Goal: Information Seeking & Learning: Learn about a topic

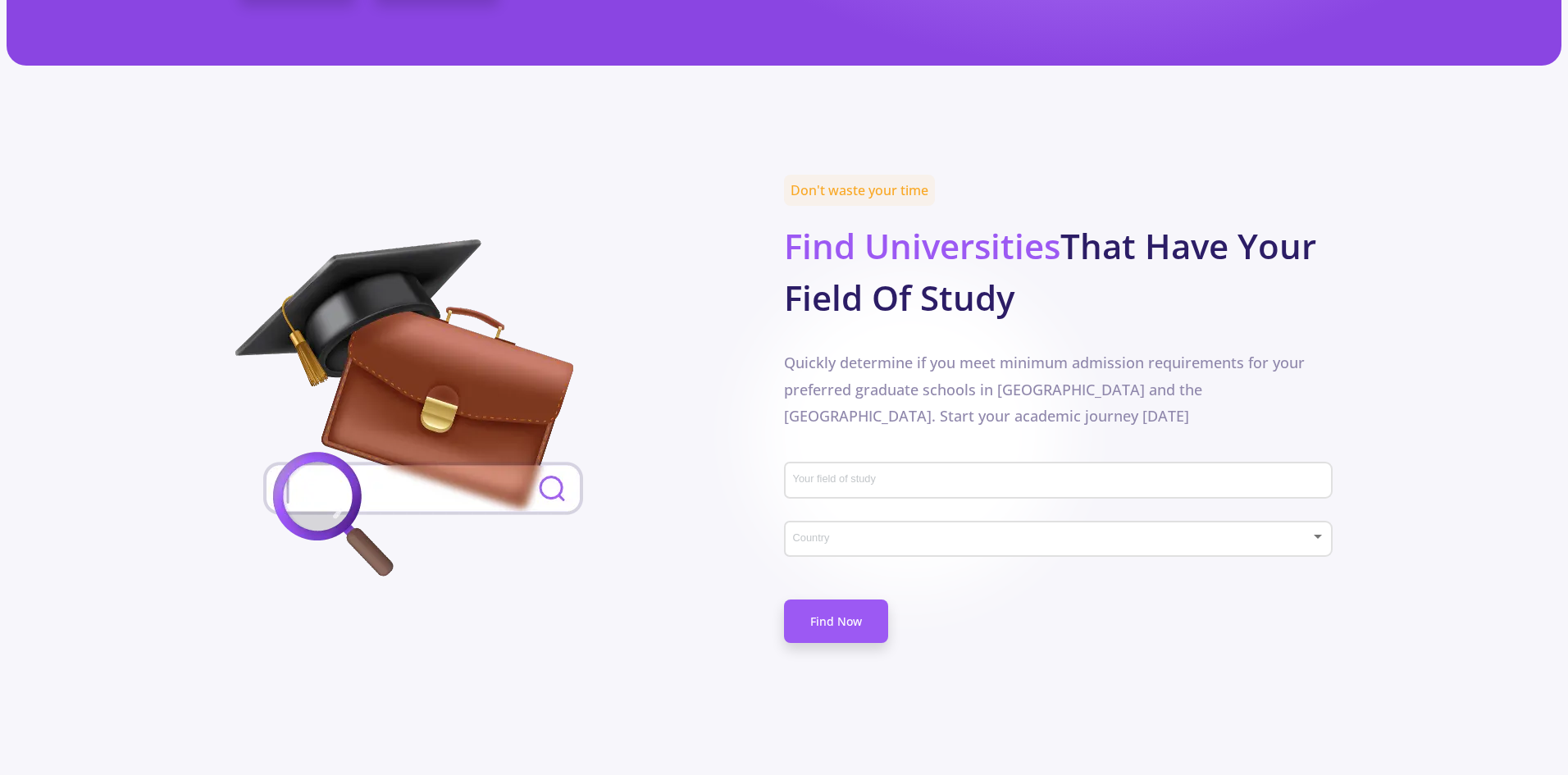
scroll to position [656, 0]
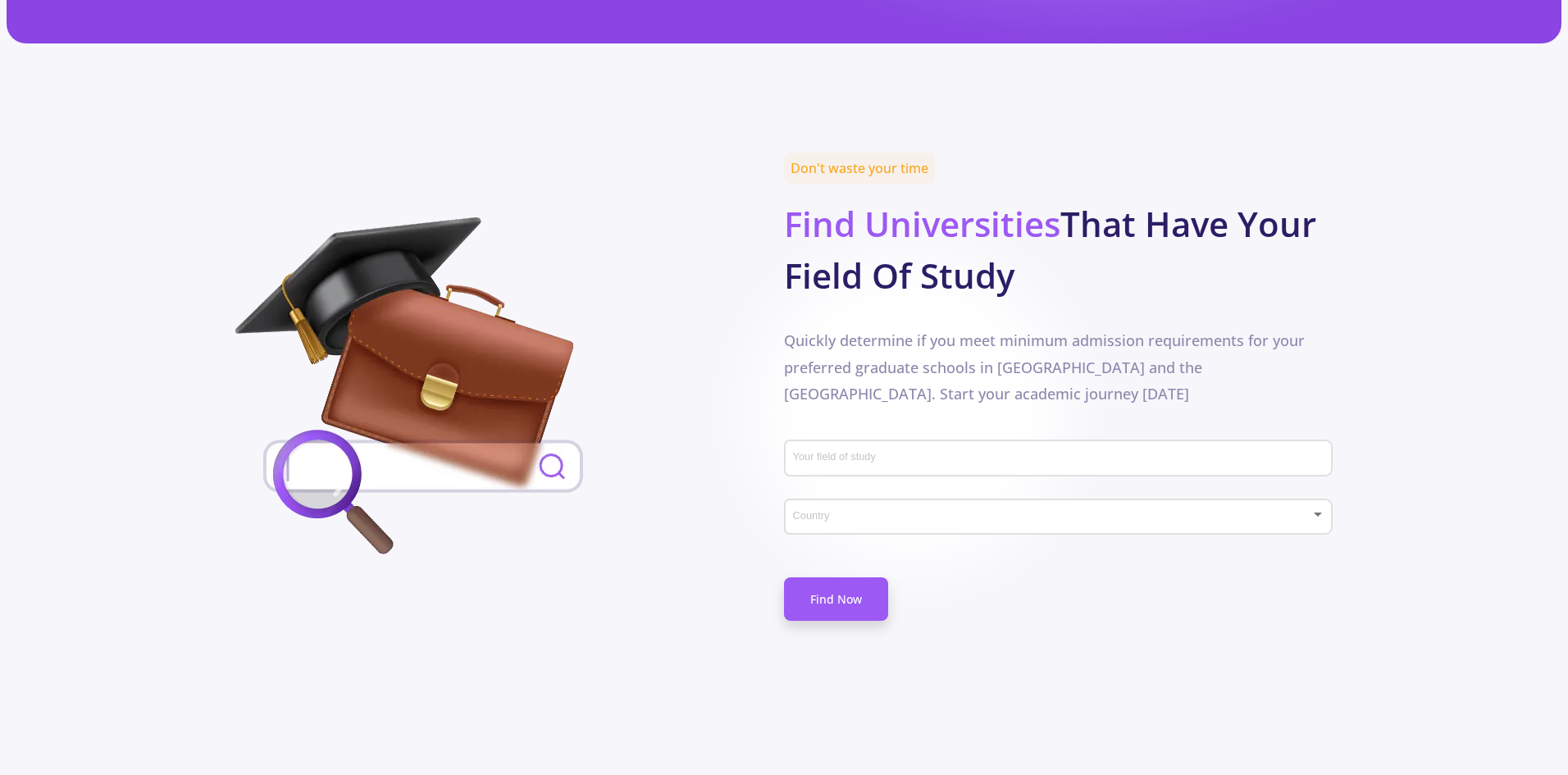
click at [875, 452] on input "Your field of study" at bounding box center [1061, 459] width 537 height 14
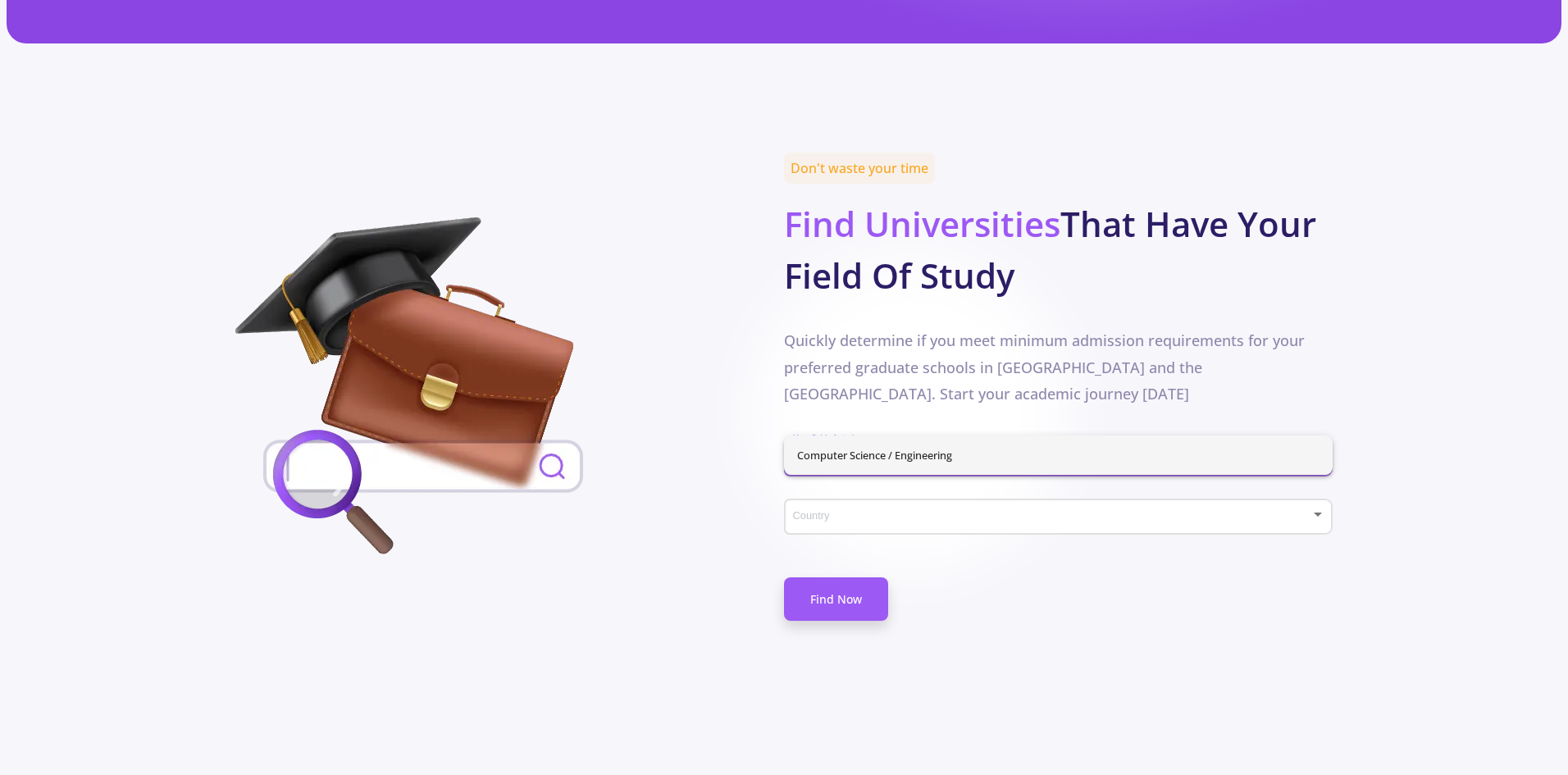
click at [809, 447] on span "Computer Science / Engineering" at bounding box center [1058, 455] width 522 height 40
type input "Computer Science / Engineering"
click at [819, 511] on span at bounding box center [1053, 517] width 514 height 12
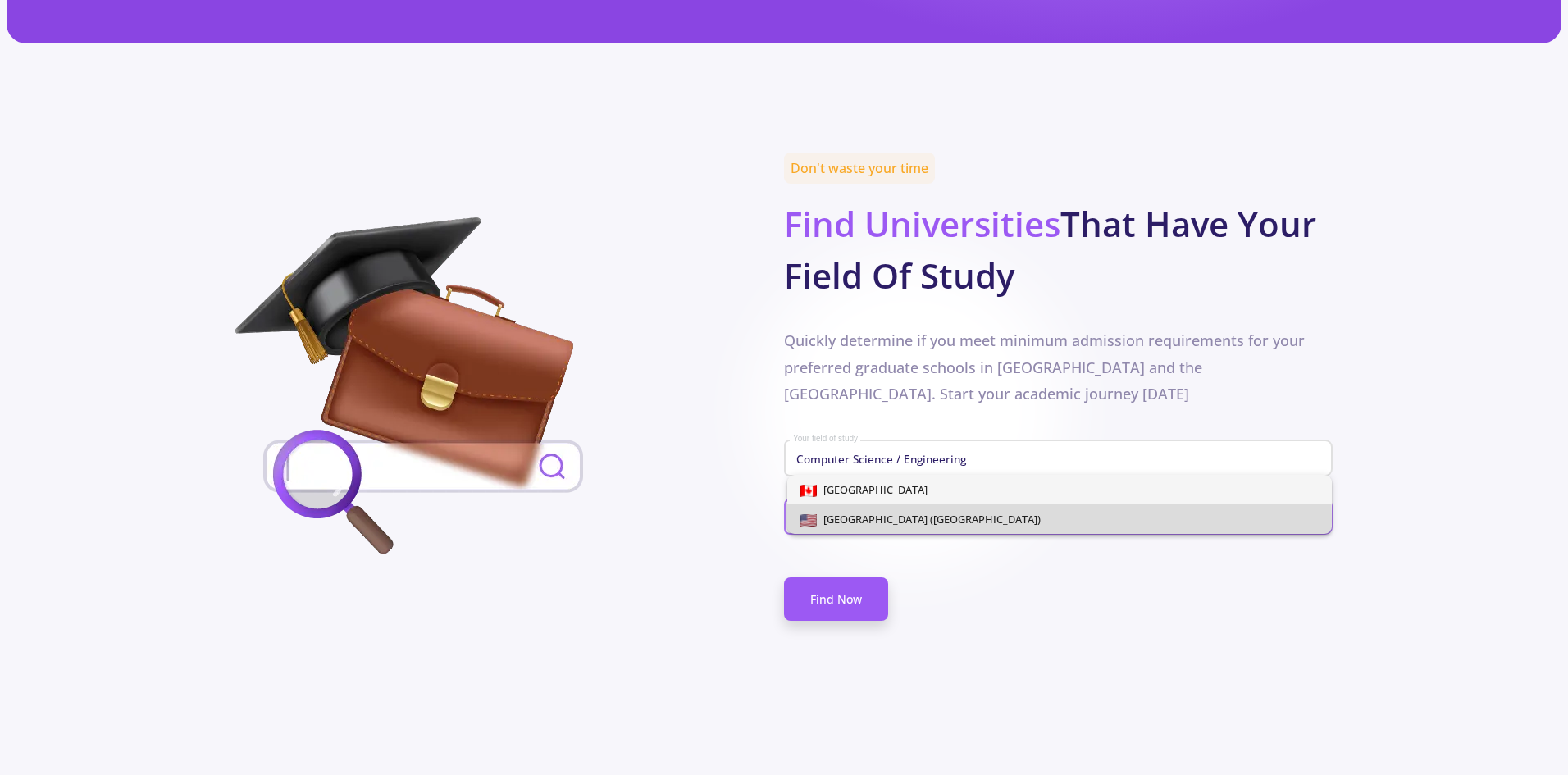
click at [869, 519] on span "[GEOGRAPHIC_DATA] ([GEOGRAPHIC_DATA])" at bounding box center [929, 518] width 224 height 14
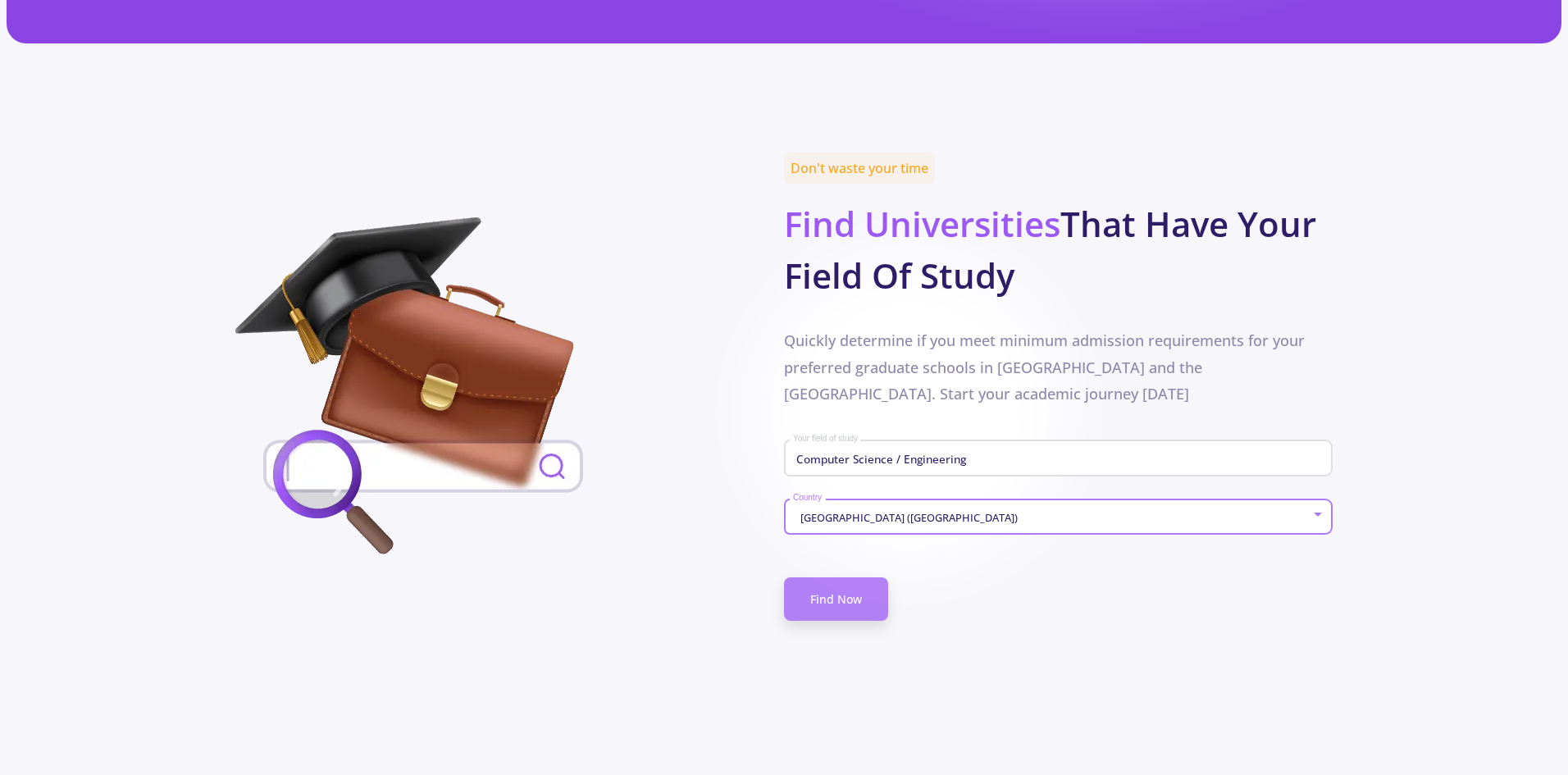
click at [871, 577] on link "Find Now" at bounding box center [837, 599] width 104 height 43
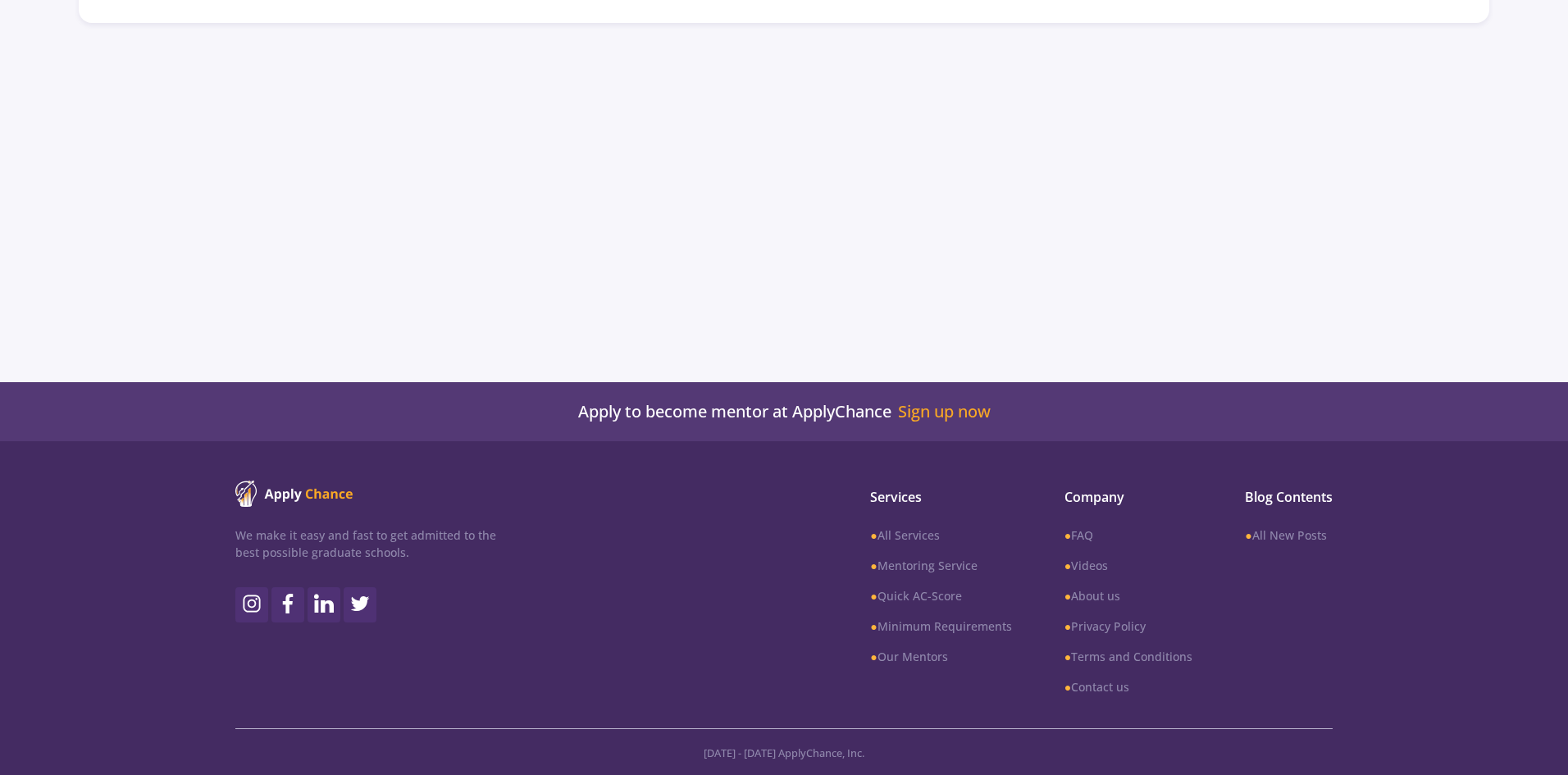
type input "Computer Science / Engineering"
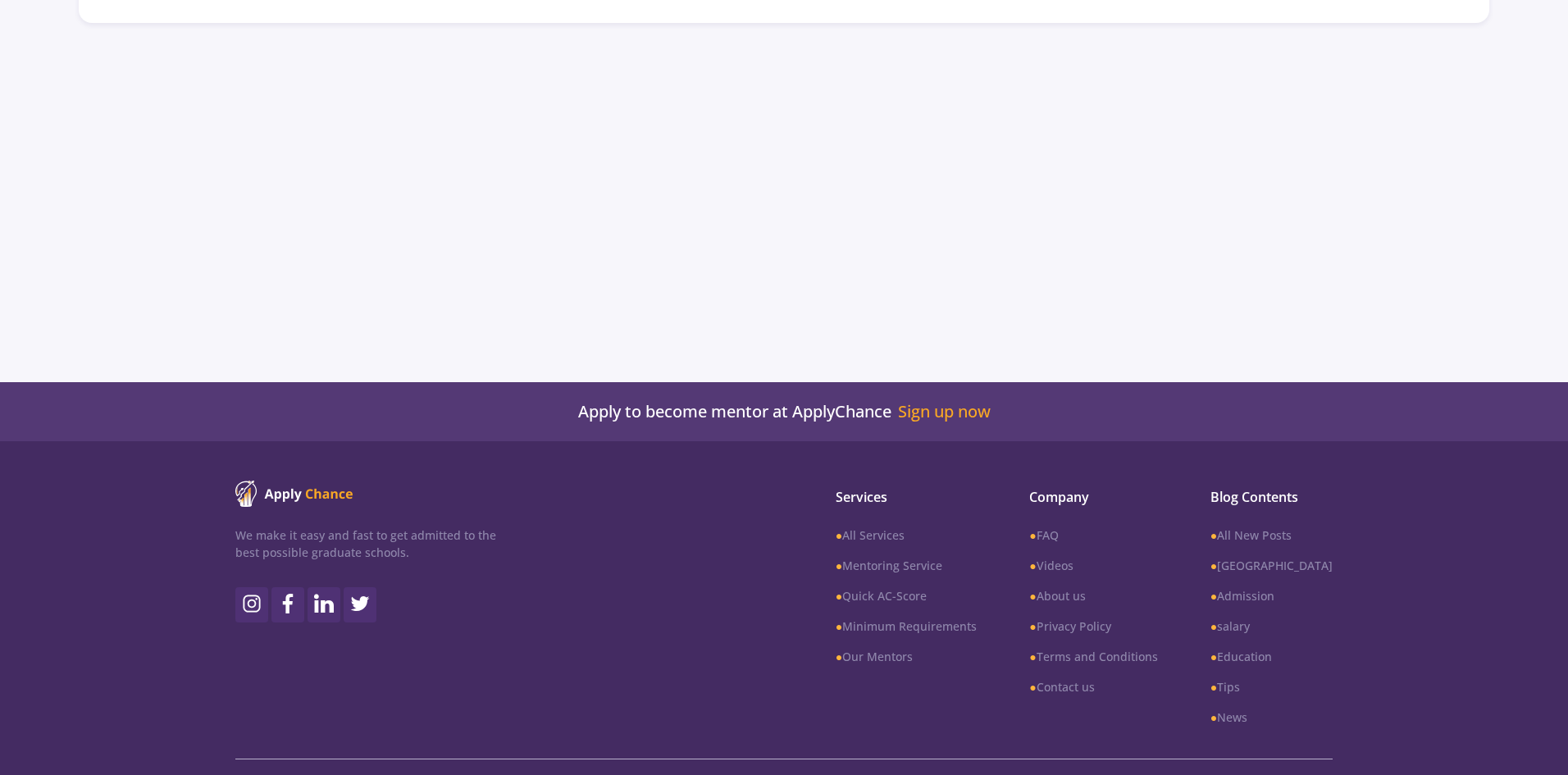
scroll to position [0, 0]
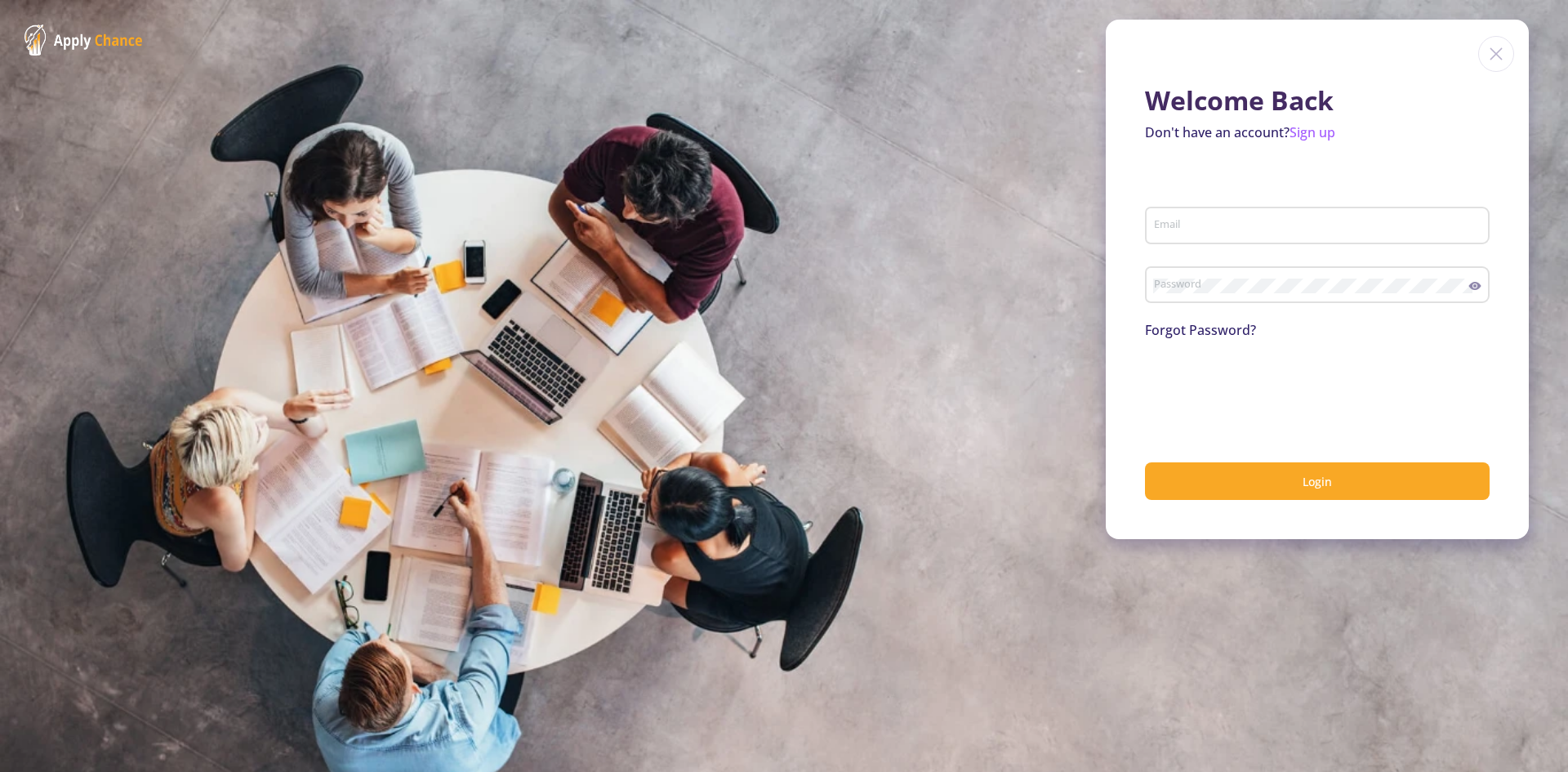
click at [1504, 50] on img at bounding box center [1496, 54] width 36 height 36
